Goal: Task Accomplishment & Management: Manage account settings

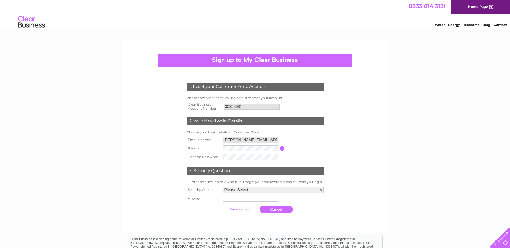
click at [250, 191] on select "Please Select.. In what town or city was your first job? In what town or city d…" at bounding box center [272, 190] width 101 height 6
select select "1"
click at [222, 187] on select "Please Select.. In what town or city was your first job? In what town or city d…" at bounding box center [273, 190] width 102 height 7
click at [244, 199] on input "text" at bounding box center [249, 199] width 55 height 6
type input "Glasgow"
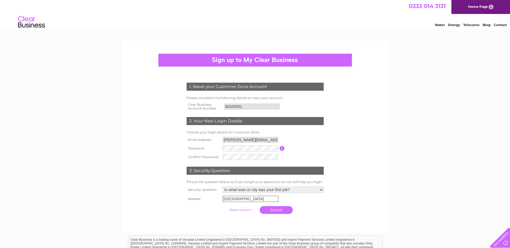
click at [260, 144] on td "brandon.marwaha@cbre.com" at bounding box center [250, 140] width 58 height 9
click at [208, 148] on tr "Password Password must be at least 6 characters long" at bounding box center [255, 148] width 140 height 9
click at [350, 188] on form "1. Reset your Customer Zone Account Please complete the following details to re…" at bounding box center [255, 149] width 256 height 155
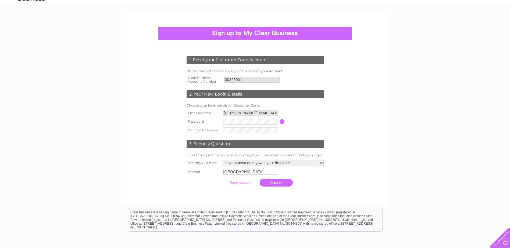
drag, startPoint x: 366, startPoint y: 136, endPoint x: 363, endPoint y: 142, distance: 6.5
click at [366, 136] on form "1. Reset your Customer Zone Account Please complete the following details to re…" at bounding box center [255, 122] width 256 height 155
click at [256, 170] on input "Glasgow" at bounding box center [249, 172] width 55 height 6
click at [318, 179] on td "Cancel" at bounding box center [273, 182] width 104 height 13
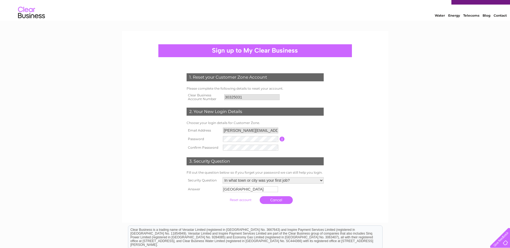
scroll to position [0, 0]
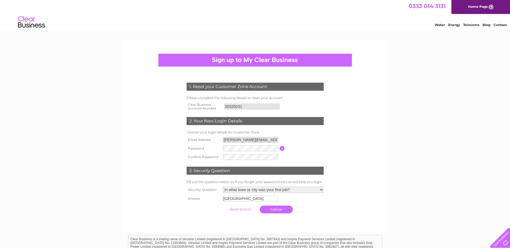
click at [247, 61] on div at bounding box center [254, 60] width 193 height 13
click at [224, 206] on input "submit" at bounding box center [240, 210] width 33 height 8
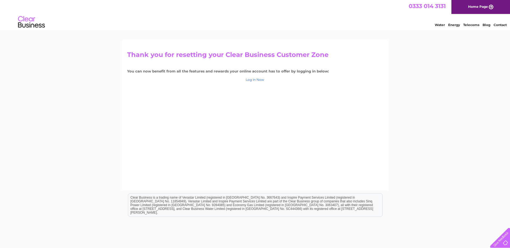
click at [250, 81] on link "Log in Now" at bounding box center [255, 80] width 19 height 4
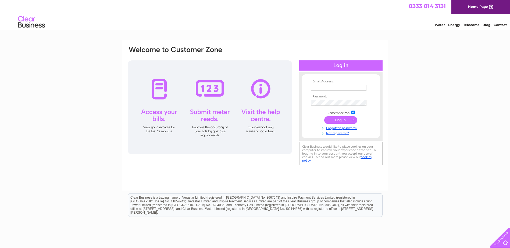
type input "brandon.marwaha@cbre.com"
click at [341, 119] on input "submit" at bounding box center [340, 120] width 33 height 8
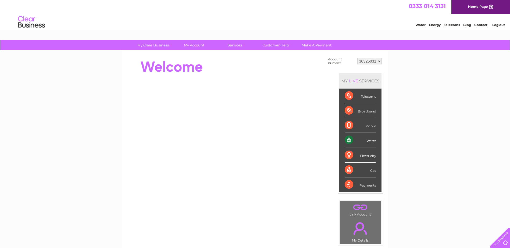
click at [355, 237] on link "." at bounding box center [360, 228] width 38 height 19
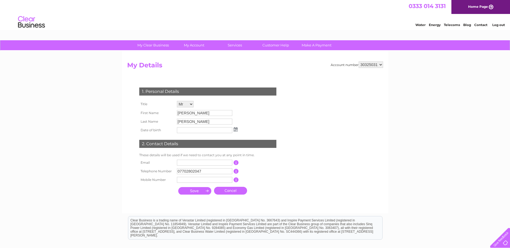
click at [203, 164] on input "text" at bounding box center [204, 163] width 55 height 6
type input "Brandon.Marwaha@cbre.com"
click at [261, 175] on td "This should be a valid landline telephone number starting with either 01, 02, 0…" at bounding box center [260, 171] width 43 height 9
click at [235, 186] on td "Cancel" at bounding box center [230, 191] width 36 height 10
click at [236, 191] on link "Cancel" at bounding box center [230, 191] width 33 height 8
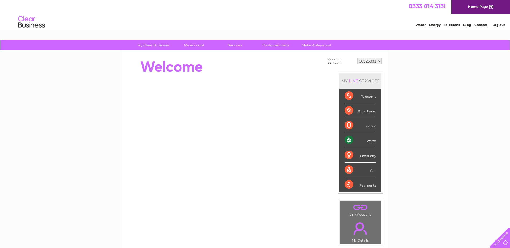
click at [358, 235] on link "." at bounding box center [360, 228] width 38 height 19
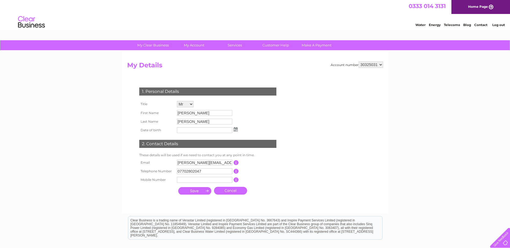
click at [204, 188] on input "submit" at bounding box center [194, 191] width 33 height 8
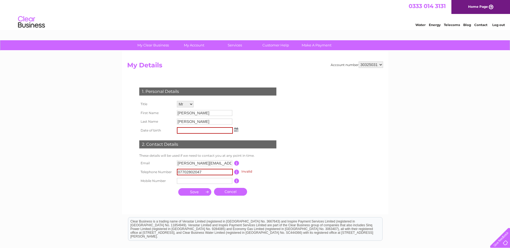
click at [238, 192] on link "Cancel" at bounding box center [230, 192] width 33 height 8
